Goal: Register for event/course

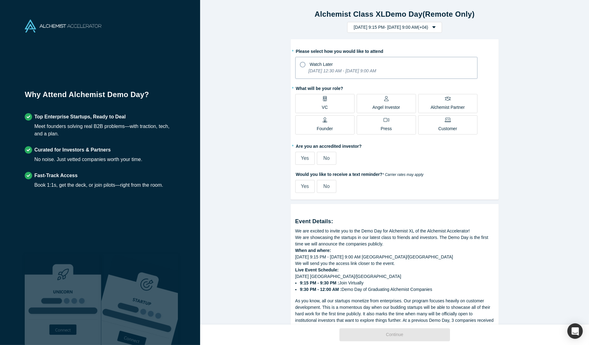
click at [348, 65] on div "Watch Later" at bounding box center [386, 63] width 173 height 8
click at [0, 0] on input "Watch Later [DATE] 12:30 AM - [DATE] 9:00 AM" at bounding box center [0, 0] width 0 height 0
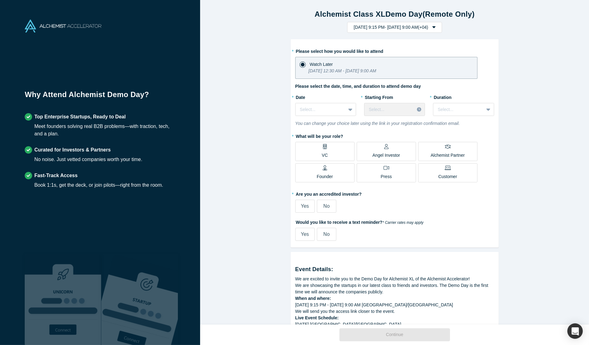
click at [393, 153] on p "Angel Investor" at bounding box center [387, 155] width 28 height 6
click at [0, 0] on input "Angel Investor" at bounding box center [0, 0] width 0 height 0
click at [324, 108] on div at bounding box center [320, 110] width 41 height 8
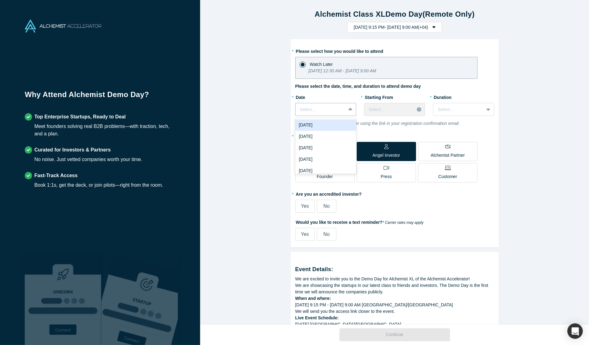
click at [324, 127] on div "[DATE]" at bounding box center [325, 124] width 61 height 11
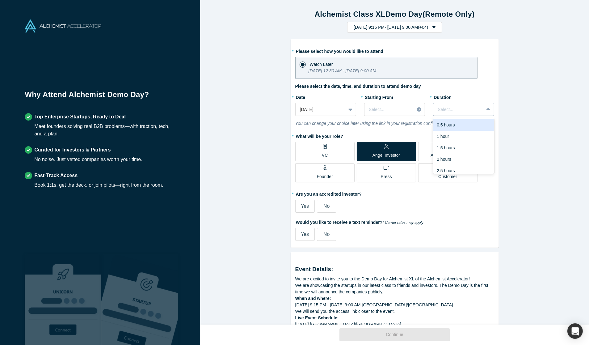
click at [456, 109] on div at bounding box center [458, 110] width 41 height 8
click at [470, 167] on div "3 hours" at bounding box center [463, 166] width 61 height 11
click at [414, 113] on div "Select..." at bounding box center [390, 109] width 50 height 10
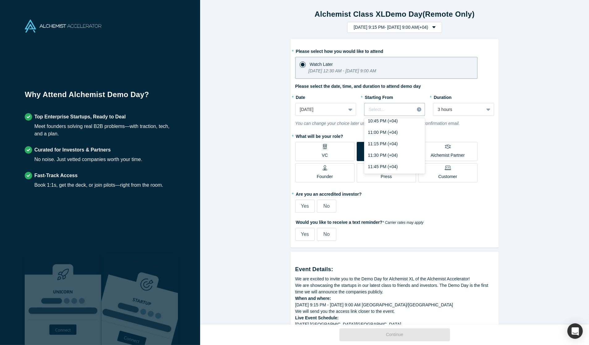
scroll to position [232, 0]
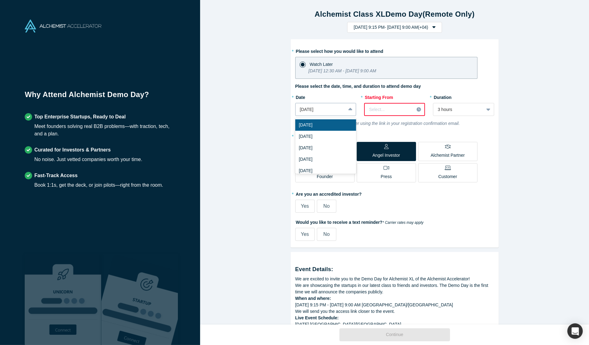
click at [337, 103] on div "[DATE]" at bounding box center [325, 109] width 61 height 13
click at [332, 134] on div "[DATE]" at bounding box center [325, 136] width 61 height 11
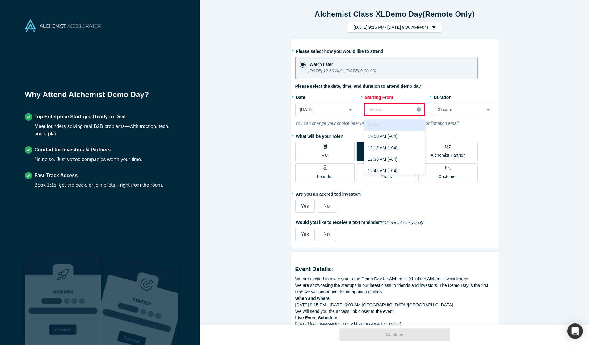
click at [391, 108] on div at bounding box center [389, 110] width 40 height 8
click at [403, 168] on div "11:45 PM (+04)" at bounding box center [394, 166] width 61 height 11
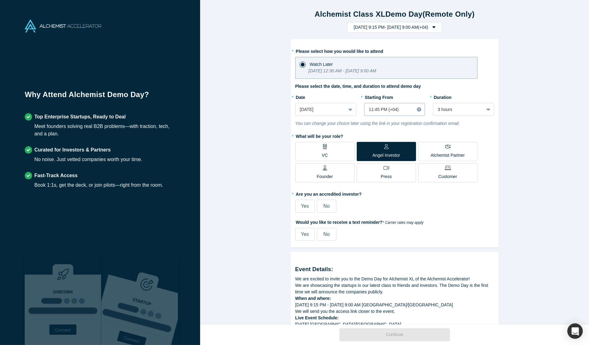
click at [400, 110] on div at bounding box center [389, 110] width 41 height 8
click at [400, 141] on div "12:45 PM (+04)" at bounding box center [394, 142] width 61 height 11
click at [300, 208] on label "Yes" at bounding box center [304, 206] width 19 height 13
click at [0, 0] on input "Yes" at bounding box center [0, 0] width 0 height 0
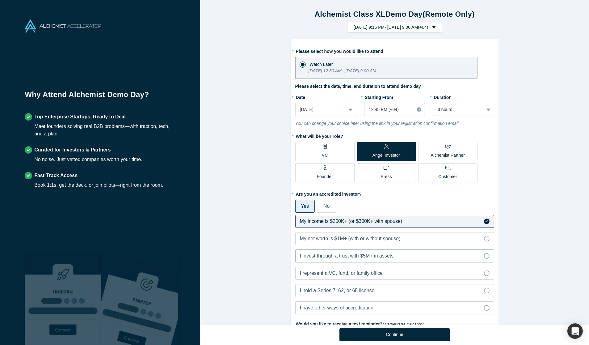
scroll to position [111, 0]
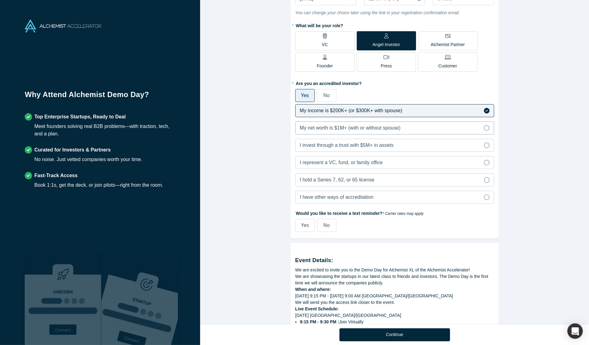
click at [401, 125] on span "My net worth is $1M+ (with or without spouse)" at bounding box center [350, 127] width 101 height 5
click at [0, 0] on input "My net worth is $1M+ (with or without spouse)" at bounding box center [0, 0] width 0 height 0
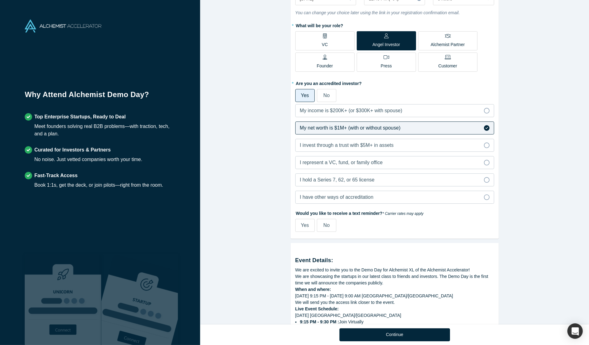
click at [327, 223] on span "No" at bounding box center [326, 224] width 6 height 5
click at [0, 0] on input "No" at bounding box center [0, 0] width 0 height 0
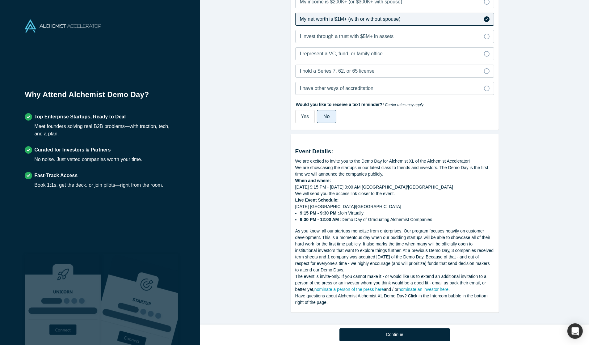
drag, startPoint x: 447, startPoint y: 213, endPoint x: 342, endPoint y: 188, distance: 108.3
click at [342, 188] on div "Event Details: We are excited to invite you to the Demo Day for Alchemist XL of…" at bounding box center [394, 222] width 199 height 167
click at [432, 207] on div "[DATE] [GEOGRAPHIC_DATA]/[GEOGRAPHIC_DATA] 9:15 PM - 9:30 PM : Join Virtually 9…" at bounding box center [394, 212] width 199 height 19
drag, startPoint x: 454, startPoint y: 219, endPoint x: 290, endPoint y: 176, distance: 169.3
click at [291, 176] on div "Event Details: We are excited to invite you to the Demo Day for Alchemist XL of…" at bounding box center [395, 223] width 208 height 178
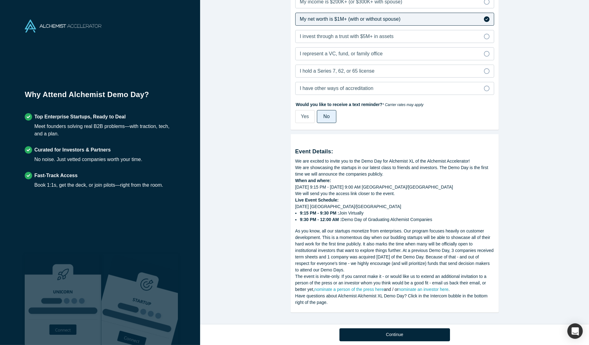
click at [263, 192] on div "Alchemist Class XL Demo Day (Remote Only) [DATE] 9:15 PM - [DATE] 9:00 AM ( +04…" at bounding box center [394, 162] width 389 height 324
click at [391, 330] on button "Continue" at bounding box center [395, 334] width 111 height 13
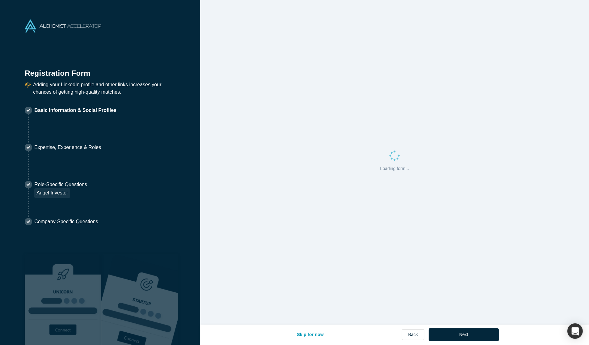
select select "US"
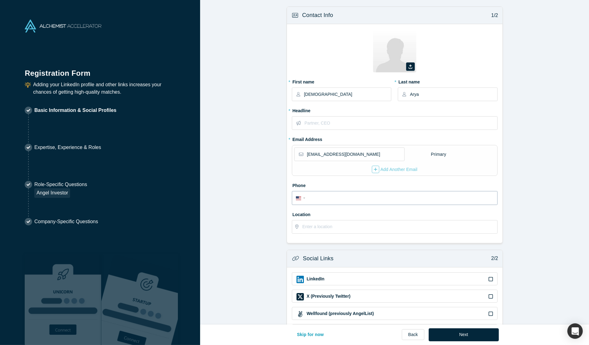
click at [360, 198] on input "tel" at bounding box center [400, 198] width 187 height 9
click at [319, 125] on input "text" at bounding box center [401, 122] width 192 height 13
type input "CEO"
